Goal: Find specific page/section: Find specific page/section

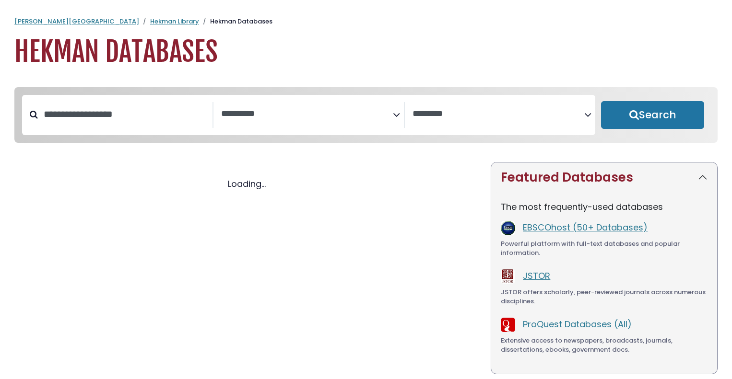
select select "Database Subject Filter"
select select "Database Vendors Filter"
select select "Database Subject Filter"
select select "Database Vendors Filter"
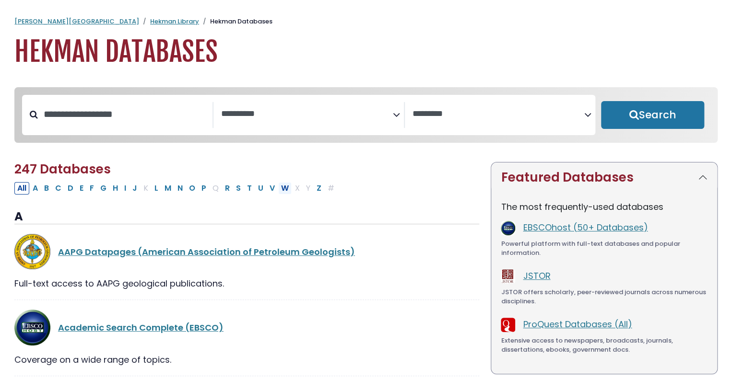
click at [280, 191] on button "W" at bounding box center [284, 188] width 13 height 12
select select "Database Subject Filter"
select select "Database Vendors Filter"
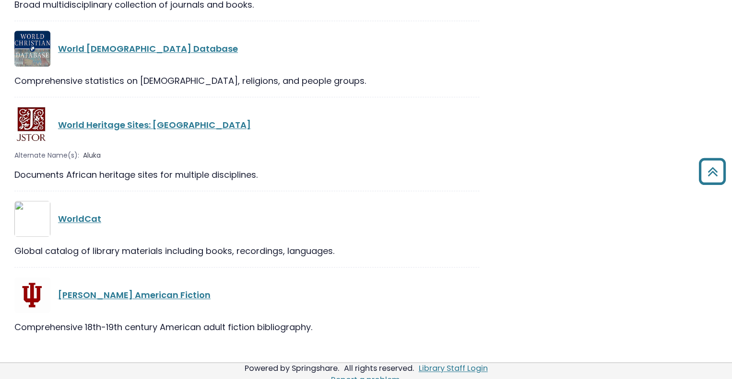
scroll to position [442, 0]
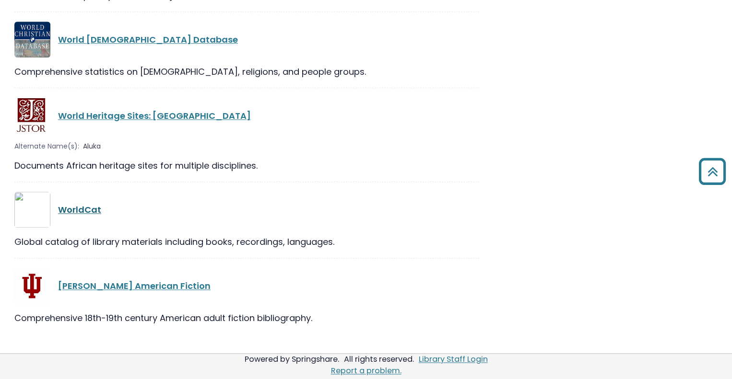
click at [83, 211] on link "WorldCat" at bounding box center [79, 210] width 43 height 12
